Goal: Find specific page/section: Find specific page/section

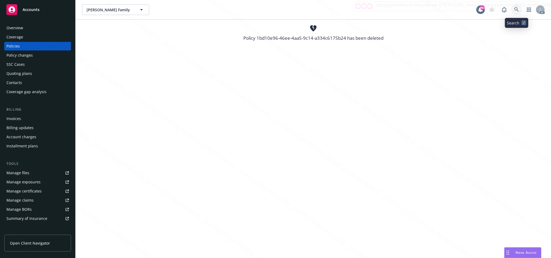
click at [516, 8] on icon at bounding box center [516, 9] width 5 height 5
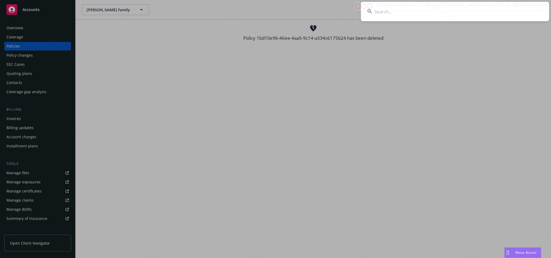
click at [389, 12] on input at bounding box center [455, 11] width 188 height 19
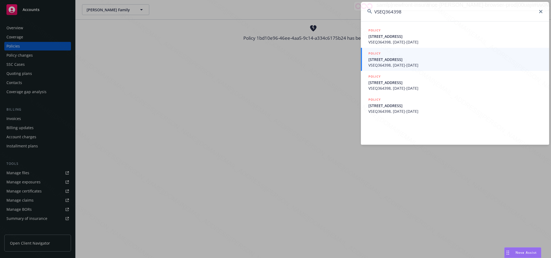
click at [411, 8] on input "VSEQ364398" at bounding box center [455, 11] width 188 height 19
drag, startPoint x: 410, startPoint y: 11, endPoint x: 334, endPoint y: 5, distance: 76.3
click at [334, 5] on div "VSEQ364398 POLICY [STREET_ADDRESS], [DATE]-[DATE] POLICY [STREET_ADDRESS] VSEQ3…" at bounding box center [275, 129] width 551 height 258
type input "3c4b13b9-c749-49ae-887f-d758f4212f01"
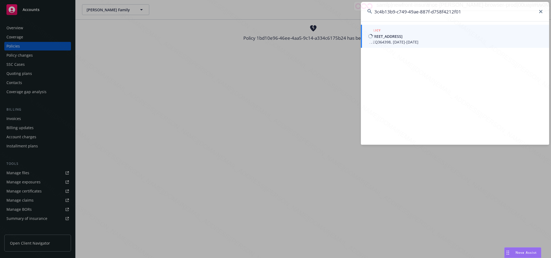
click at [385, 41] on span "VSEQ364398, [DATE]-[DATE]" at bounding box center [455, 42] width 174 height 6
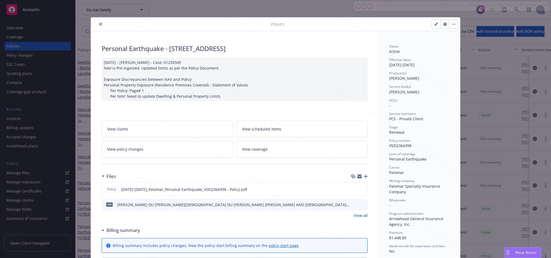
click at [99, 25] on icon "close" at bounding box center [100, 24] width 3 height 3
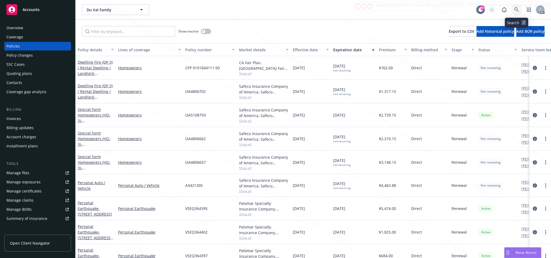
click at [516, 9] on icon at bounding box center [516, 9] width 5 height 5
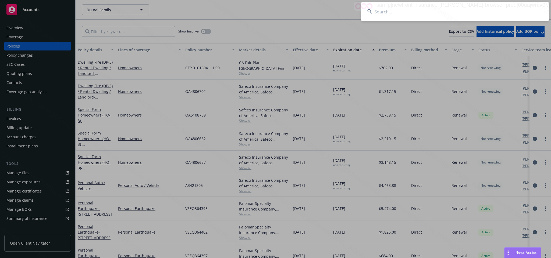
click at [376, 12] on input at bounding box center [455, 11] width 188 height 19
type input "be996686-22f0-4805-82c8-de460662a3ec"
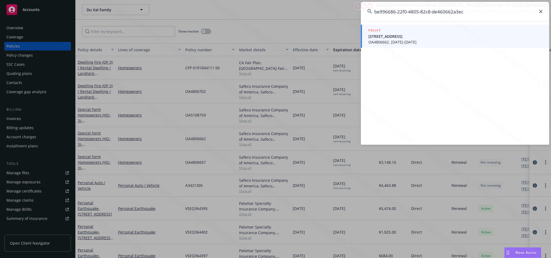
click at [393, 41] on span "OA4806662, [DATE]-[DATE]" at bounding box center [455, 42] width 174 height 6
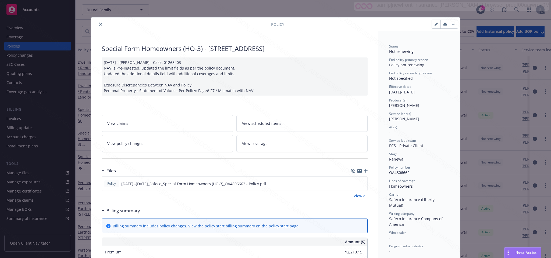
click at [99, 24] on icon "close" at bounding box center [100, 24] width 3 height 3
